Goal: Information Seeking & Learning: Learn about a topic

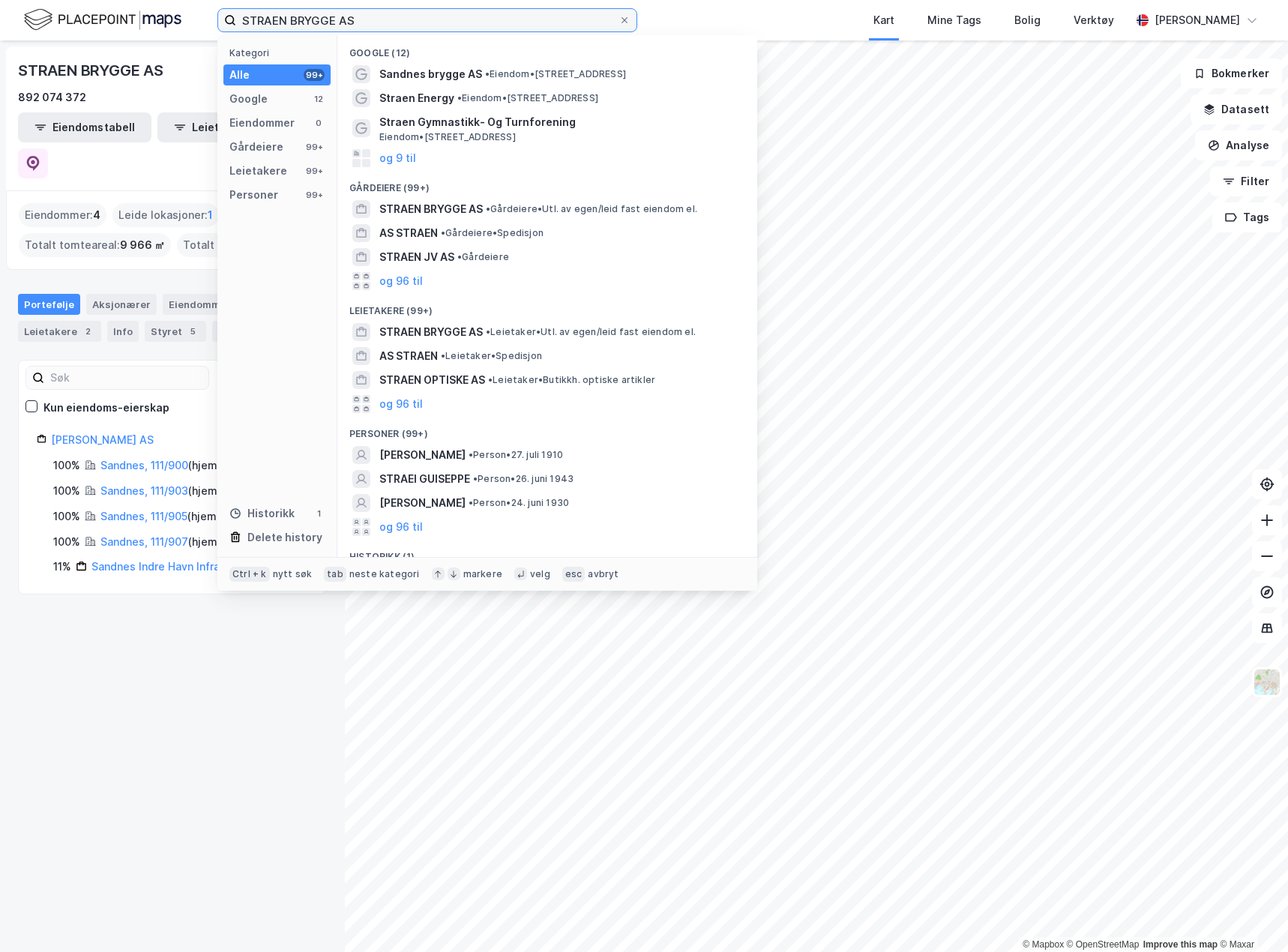
drag, startPoint x: 138, startPoint y: 5, endPoint x: 47, endPoint y: -5, distance: 91.5
click at [47, 0] on html "STRAEN BRYGGE AS Kategori Alle 99+ Google 12 Eiendommer 0 Gårdeiere 99+ Leietak…" at bounding box center [644, 476] width 1288 height 952
paste input "Duberget Prosjekt"
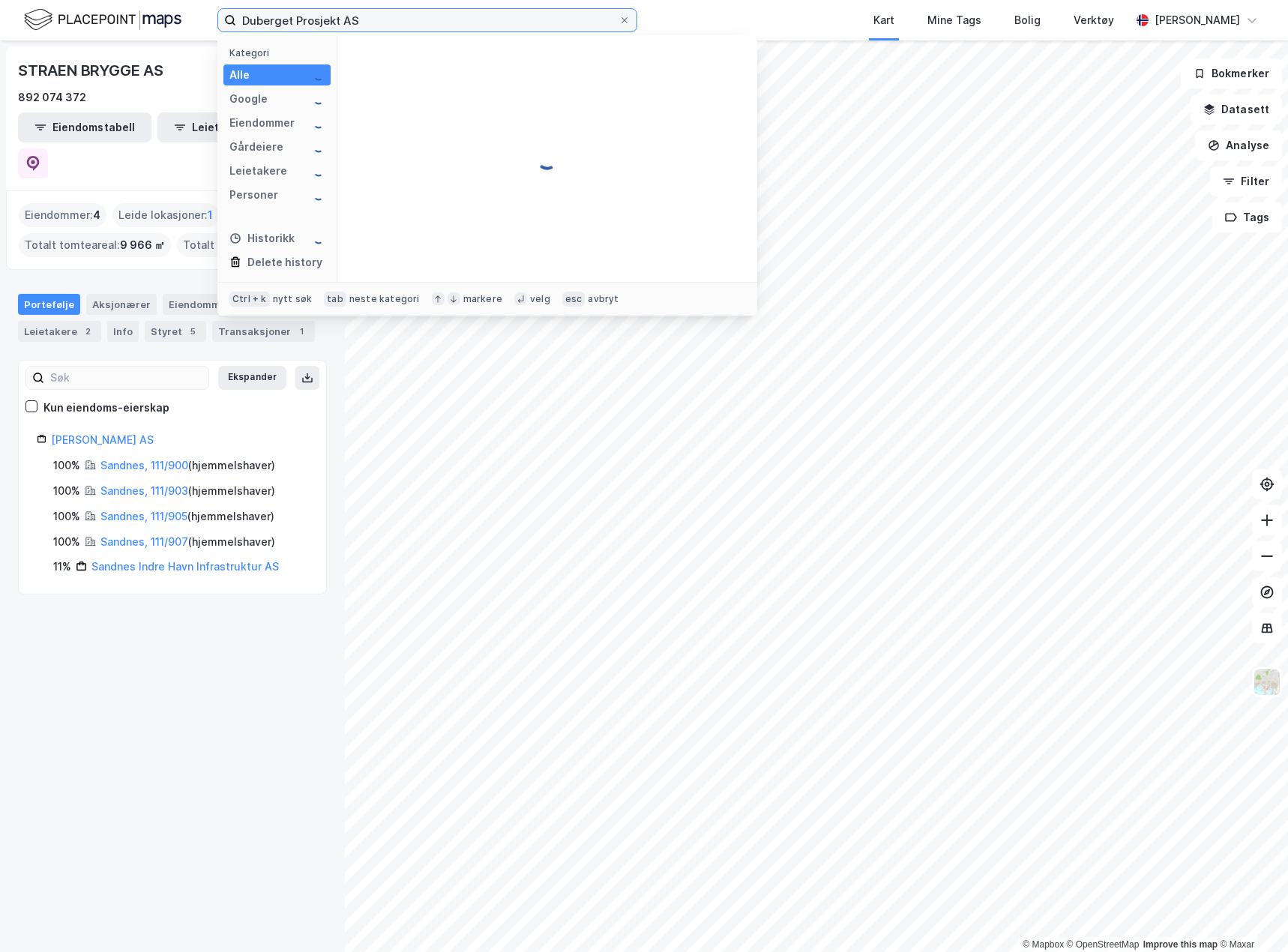
type input "Duberget Prosjekt AS"
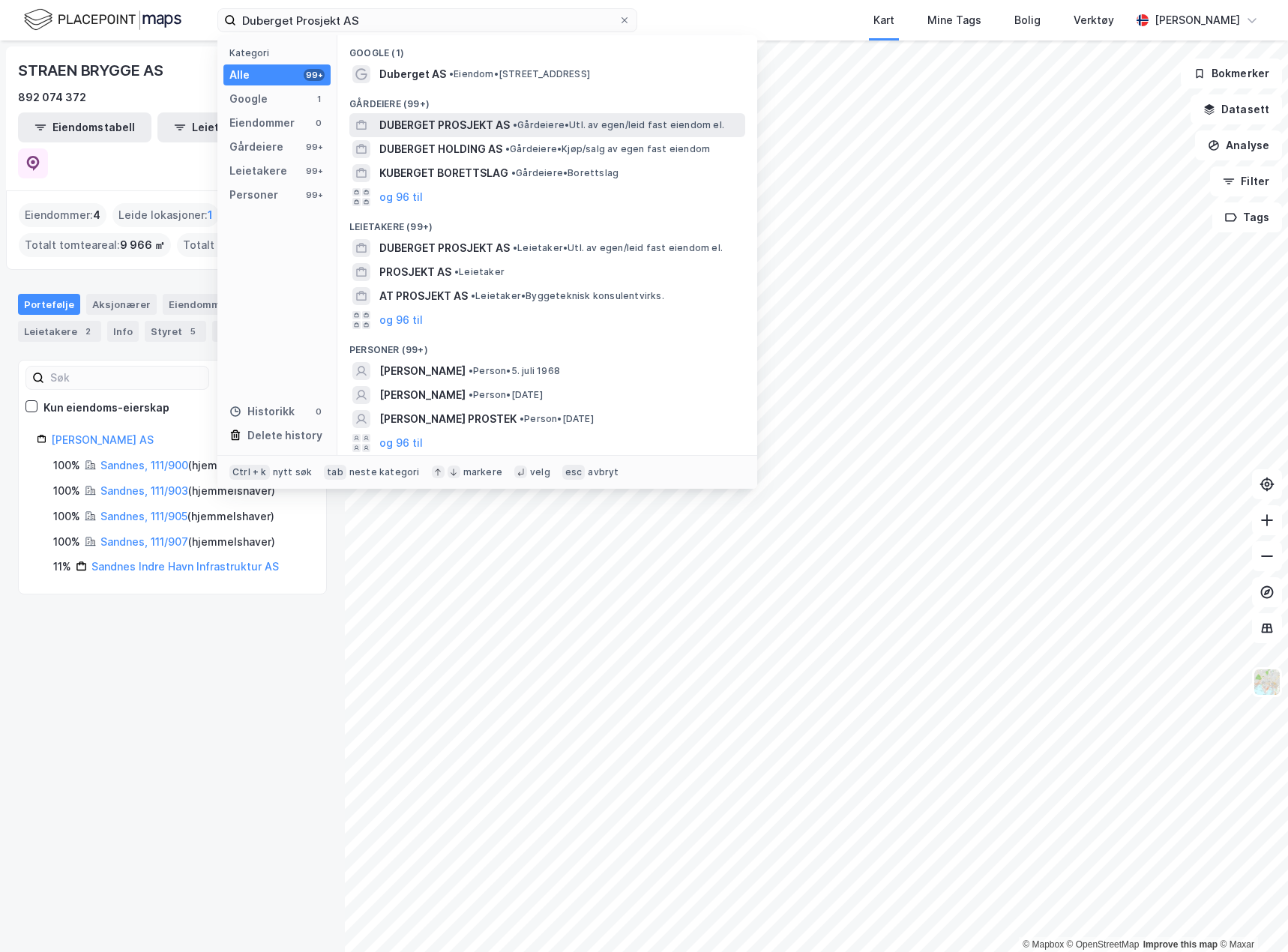
click at [453, 124] on span "DUBERGET PROSJEKT AS" at bounding box center [444, 125] width 130 height 18
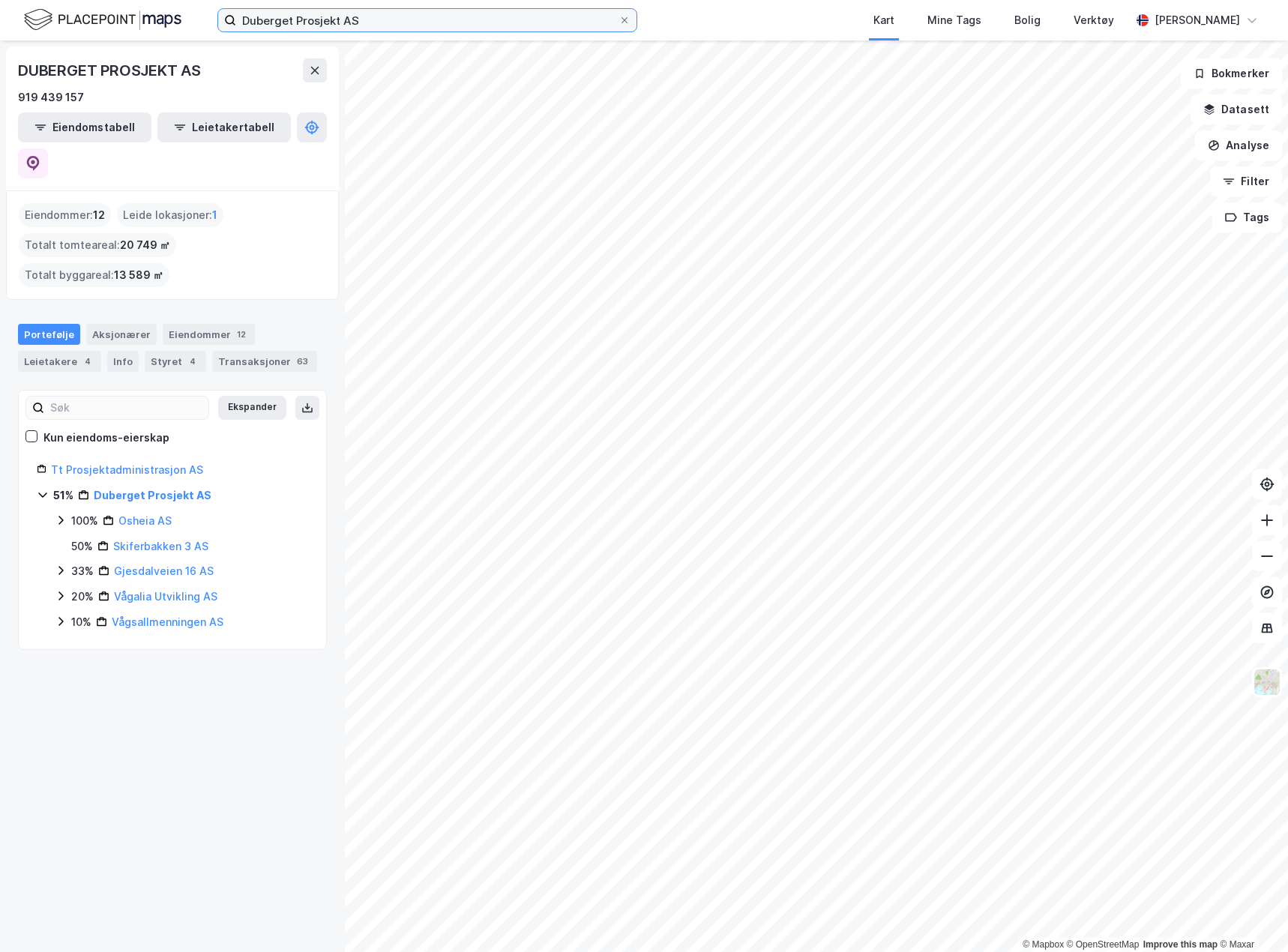
drag, startPoint x: 413, startPoint y: 15, endPoint x: 116, endPoint y: -5, distance: 297.7
click at [116, 0] on html "Duberget Prosjekt AS Kart Mine Tags Bolig Verktøy [PERSON_NAME] © Mapbox © Open…" at bounding box center [644, 476] width 1288 height 952
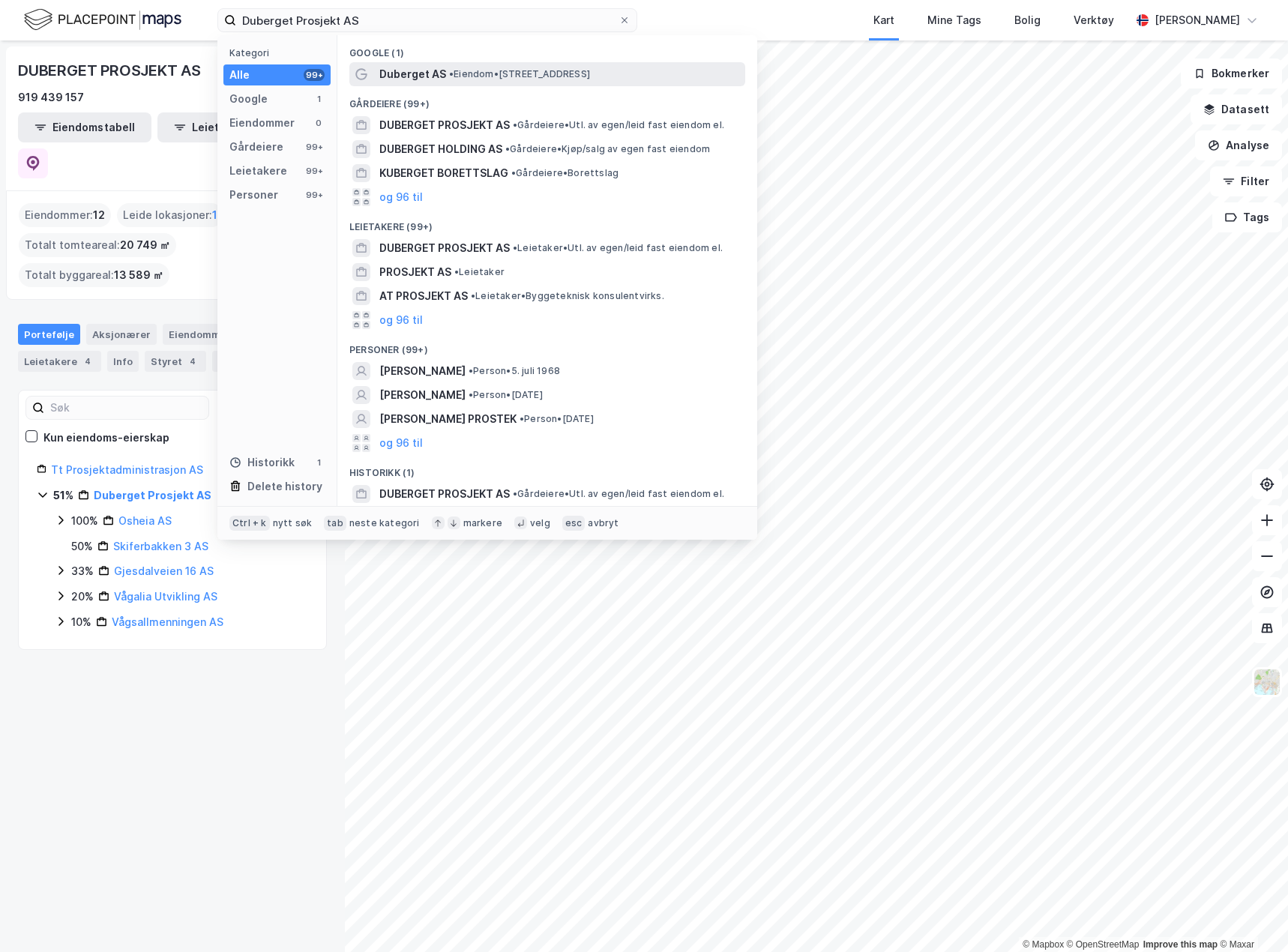
click at [450, 74] on span "•" at bounding box center [451, 74] width 5 height 11
